Goal: Contribute content: Contribute content

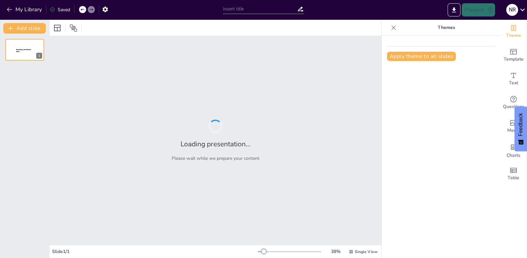
type input "La Importancia del Cuidado Animal en Nuestra Sociedad"
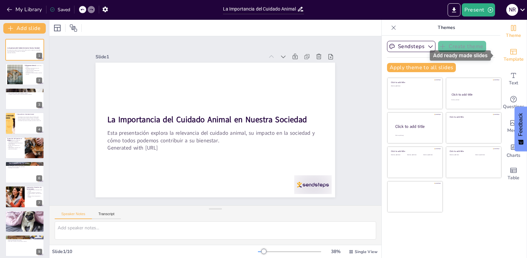
click at [510, 47] on div "Template" at bounding box center [514, 56] width 26 height 24
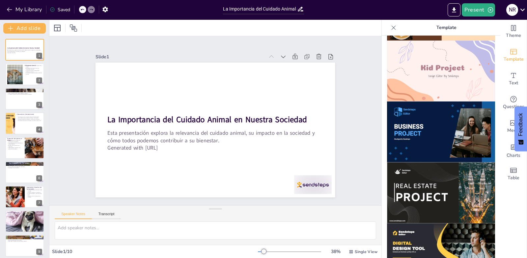
scroll to position [495, 0]
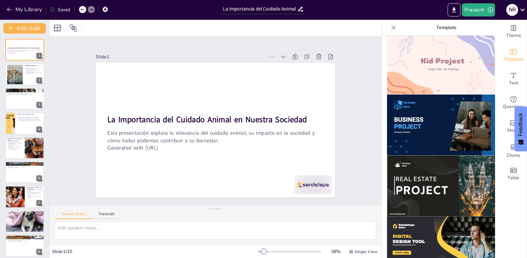
click at [427, 106] on img at bounding box center [441, 125] width 108 height 61
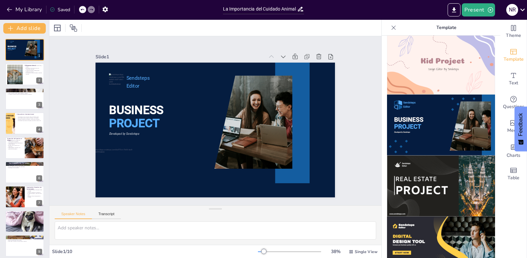
click at [363, 107] on div "Slide 1 BUSINESS PROJECT Sendsteps Editor Developed by Sendsteps Slide 2 El Bie…" at bounding box center [216, 121] width 360 height 348
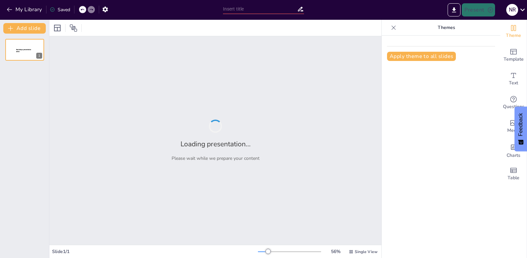
type input "Importancia del Cuidado Ambiental en la Actualidad"
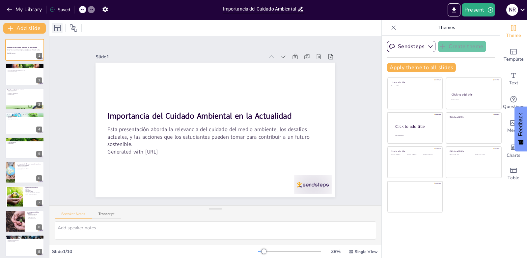
click at [59, 24] on icon at bounding box center [57, 28] width 8 height 8
click at [365, 9] on div "Present n r" at bounding box center [418, 9] width 220 height 13
click at [364, 19] on div "Present n r" at bounding box center [418, 10] width 220 height 20
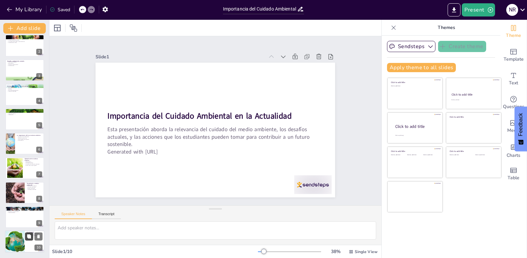
click at [33, 238] on button at bounding box center [29, 237] width 8 height 8
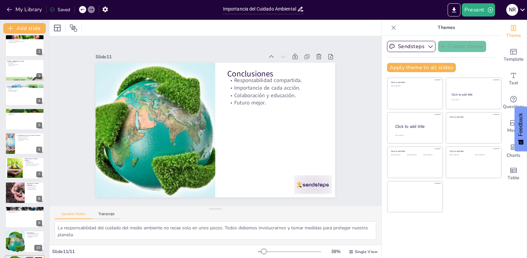
scroll to position [53, 0]
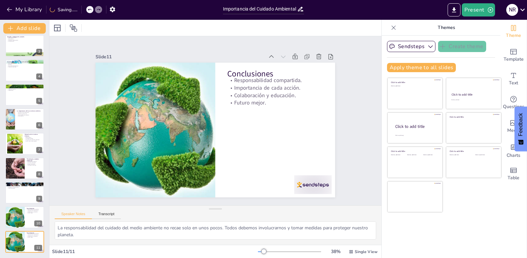
drag, startPoint x: 39, startPoint y: 41, endPoint x: 55, endPoint y: 59, distance: 24.1
click at [39, 41] on icon at bounding box center [38, 41] width 3 height 4
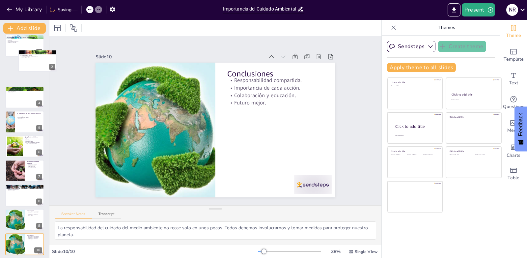
drag, startPoint x: 55, startPoint y: 59, endPoint x: 59, endPoint y: 64, distance: 5.8
click at [59, 64] on div "Document fonts Akatab Recently used Mulish Popular fonts Lato Montserrat Open S…" at bounding box center [263, 139] width 527 height 238
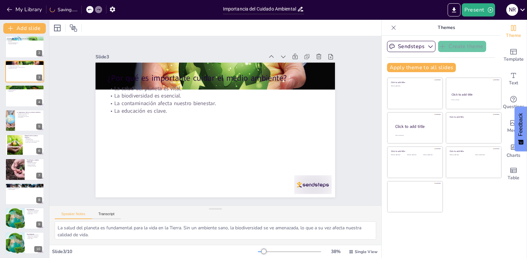
scroll to position [0, 0]
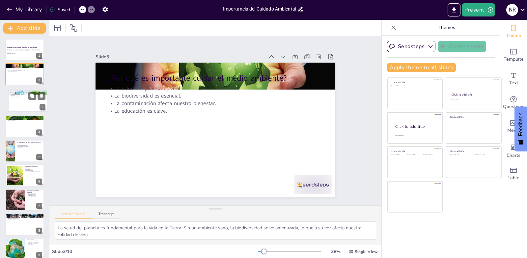
drag, startPoint x: 26, startPoint y: 97, endPoint x: 25, endPoint y: 107, distance: 10.0
click at [25, 107] on div at bounding box center [27, 101] width 39 height 22
type textarea "Reducir la cantidad de residuos que generamos es fundamental para minimizar el …"
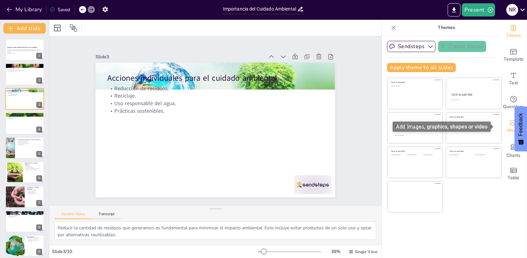
click at [511, 123] on icon "Add images, graphics, shapes or video" at bounding box center [514, 123] width 7 height 6
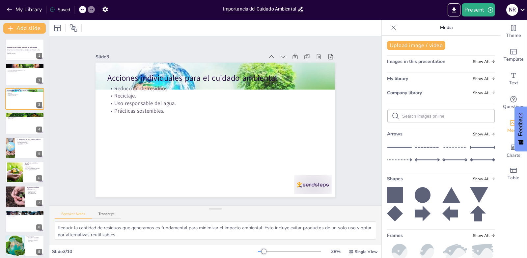
click at [317, 154] on div "Slide 1 Importancia del Cuidado Ambiental en la Actualidad Esta presentación ab…" at bounding box center [215, 121] width 203 height 348
click at [10, 7] on icon "button" at bounding box center [9, 9] width 7 height 7
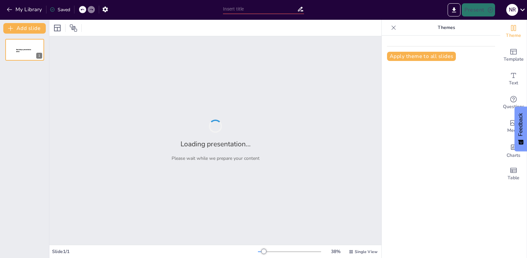
type input "Importancia del Cuidado Ambiental en la Actualidad"
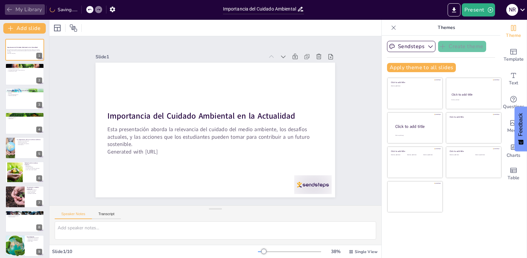
click at [18, 7] on button "My Library" at bounding box center [25, 9] width 40 height 11
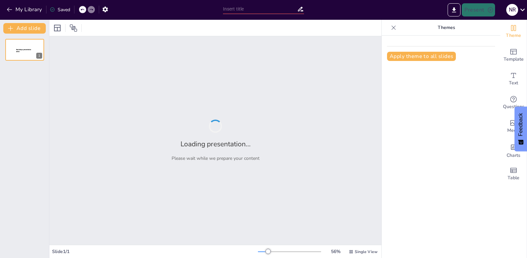
type input "La Importancia del Cuidado Animal en Nuestra Sociedad"
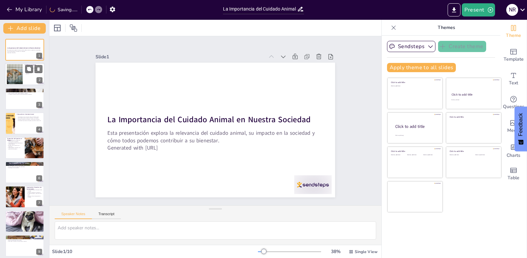
click at [19, 71] on div at bounding box center [15, 74] width 30 height 20
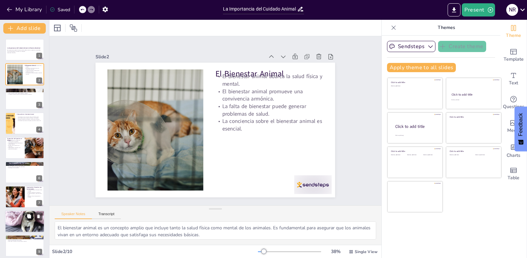
click at [27, 224] on div at bounding box center [25, 221] width 40 height 26
type textarea "Proporcionar una atención adecuada es fundamental para la salud y felicidad de …"
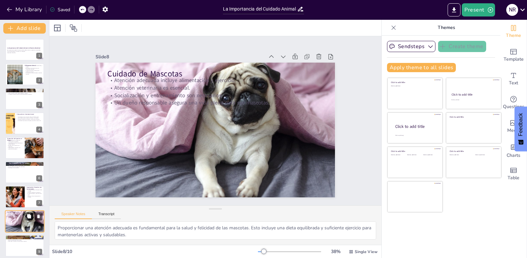
scroll to position [29, 0]
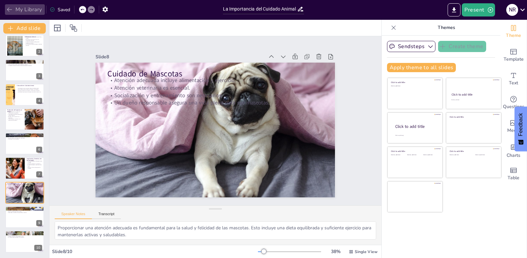
click at [18, 10] on button "My Library" at bounding box center [25, 9] width 40 height 11
